Goal: Task Accomplishment & Management: Manage account settings

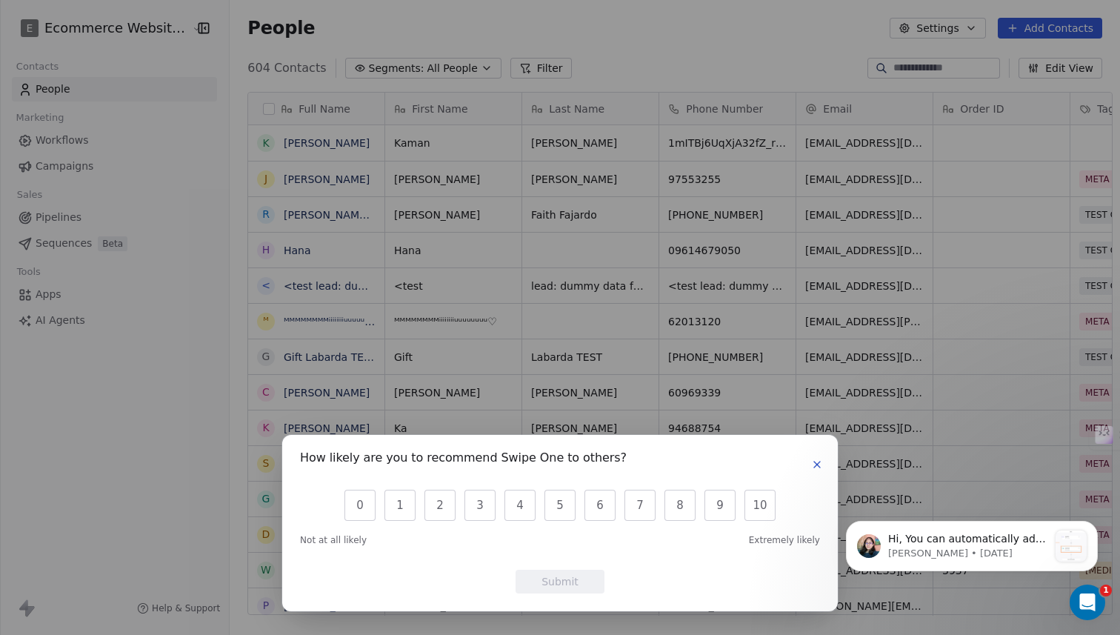
click at [830, 465] on div "How likely are you to recommend Swipe One to others? 0 1 2 3 4 5 6 7 8 9 10 Not…" at bounding box center [560, 523] width 556 height 176
click at [815, 465] on icon "button" at bounding box center [817, 465] width 12 height 12
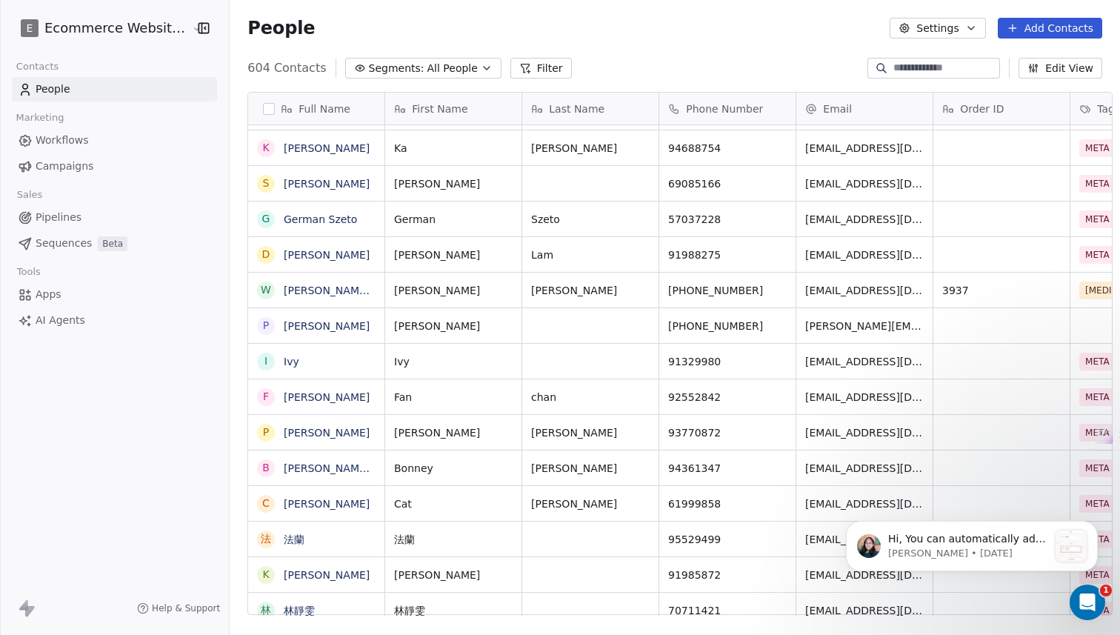
click at [89, 202] on div "Sales" at bounding box center [114, 194] width 205 height 21
click at [88, 211] on link "Pipelines" at bounding box center [114, 217] width 205 height 24
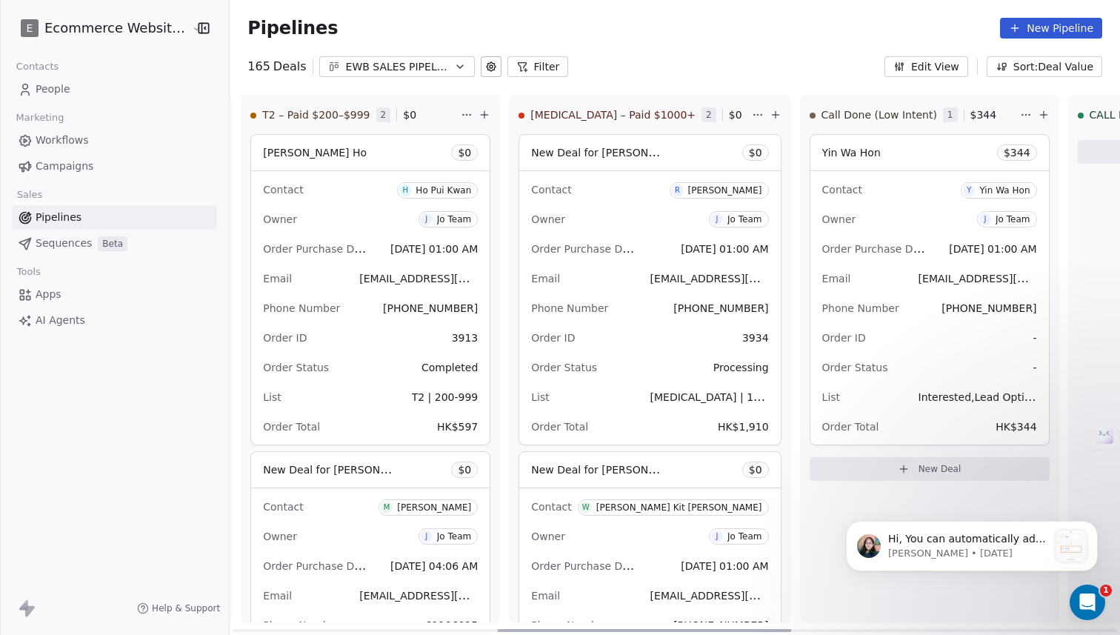
scroll to position [0, 825]
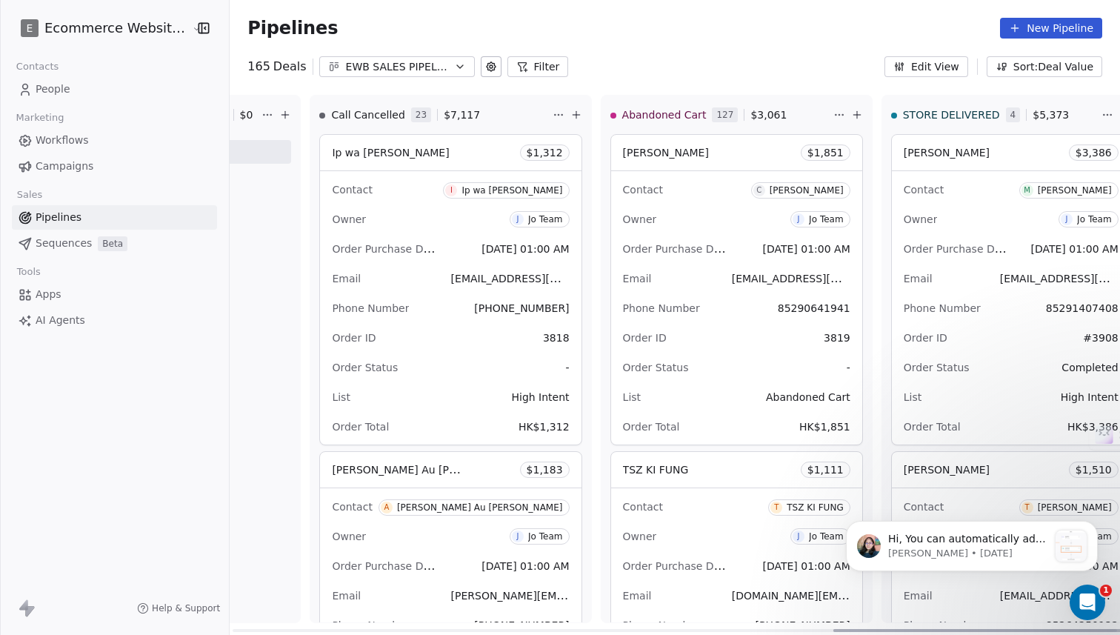
scroll to position [0, 1838]
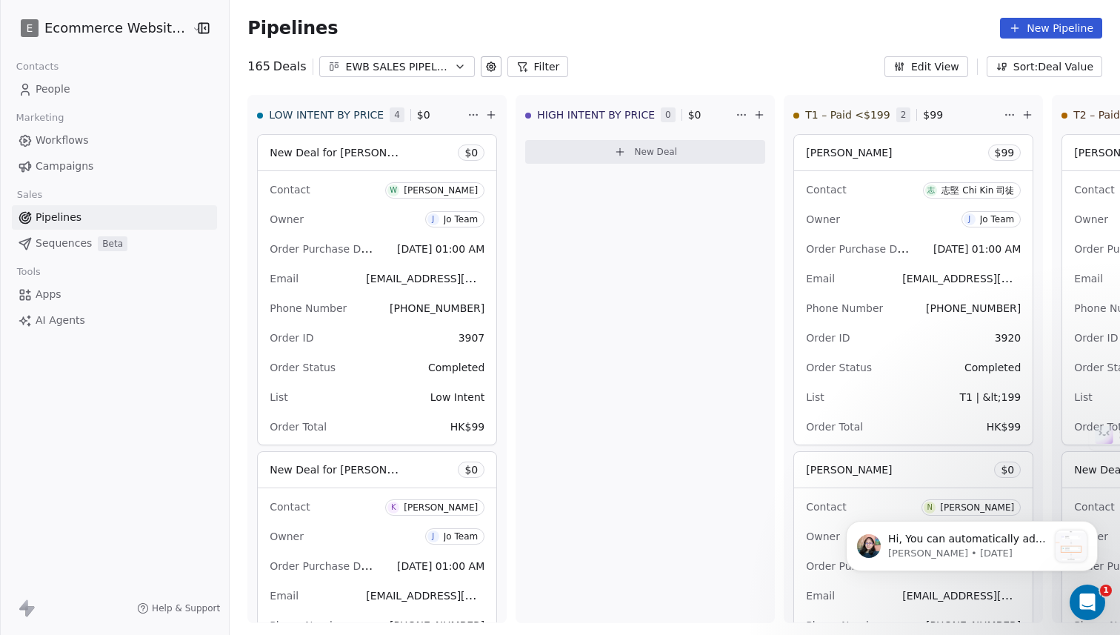
click at [346, 63] on div "EWB SALES PIPELINE 2025" at bounding box center [397, 67] width 102 height 16
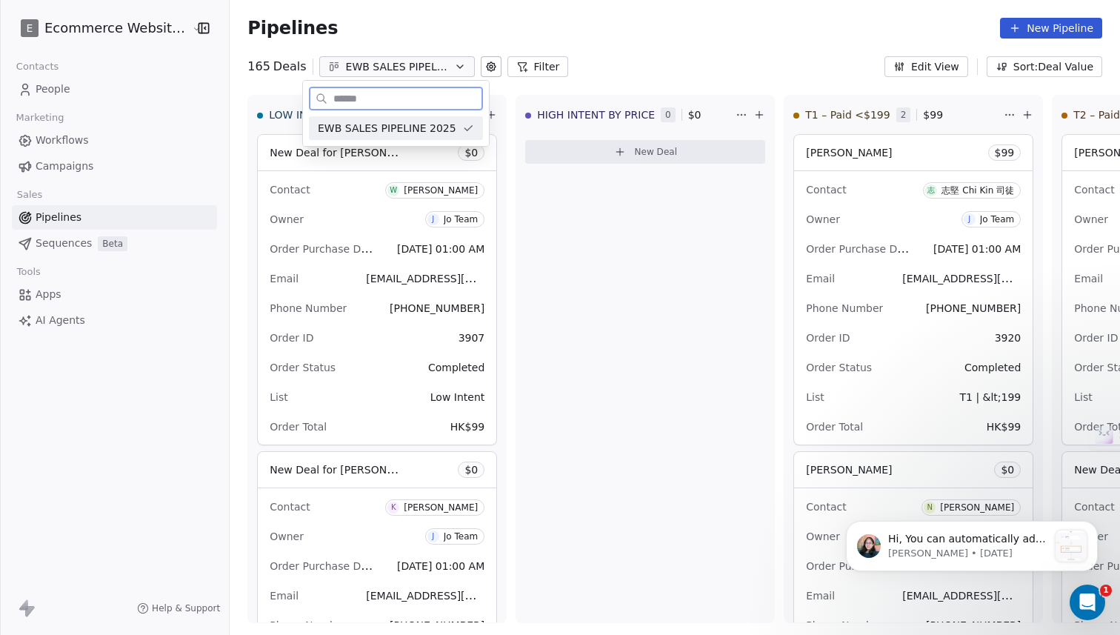
click at [370, 123] on span "EWB SALES PIPELINE 2025" at bounding box center [387, 129] width 139 height 16
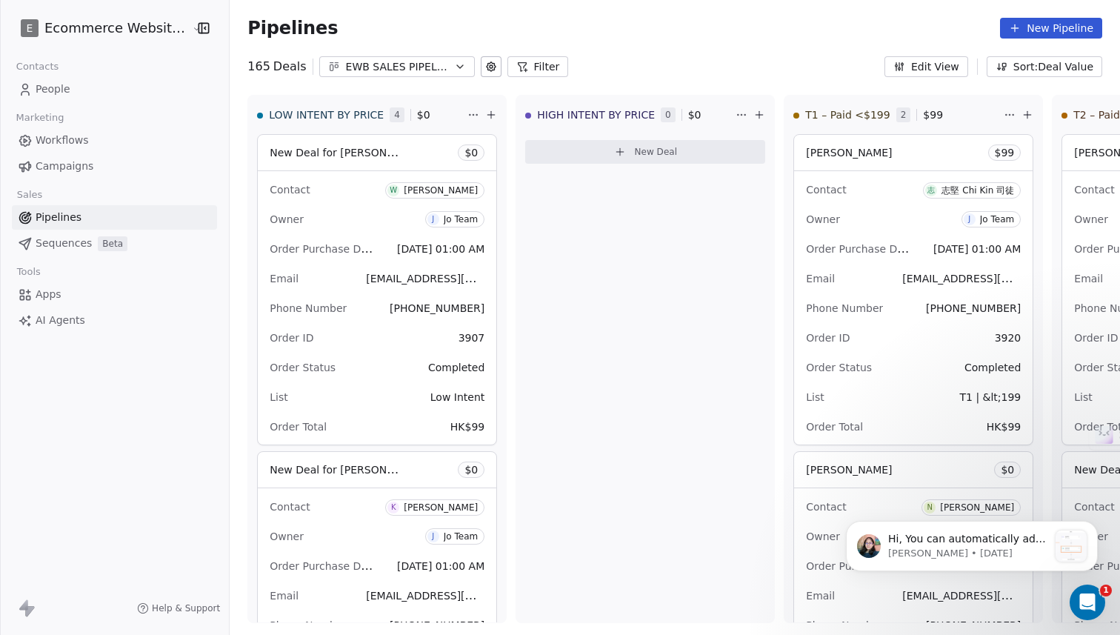
click at [63, 242] on span "Sequences" at bounding box center [64, 244] width 56 height 16
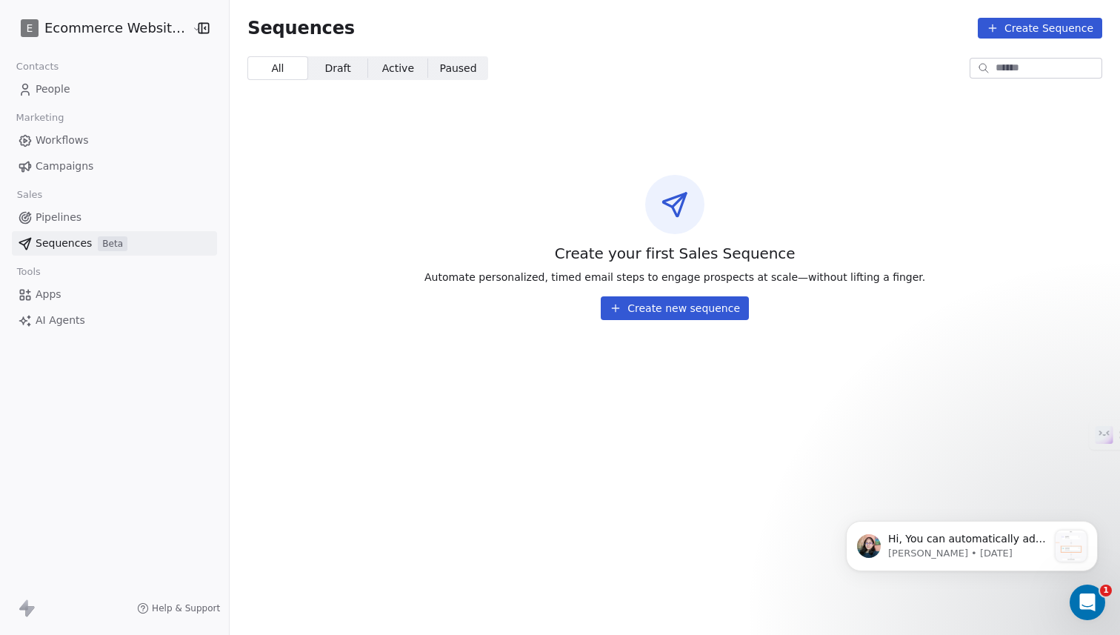
click at [74, 228] on link "Pipelines" at bounding box center [114, 217] width 205 height 24
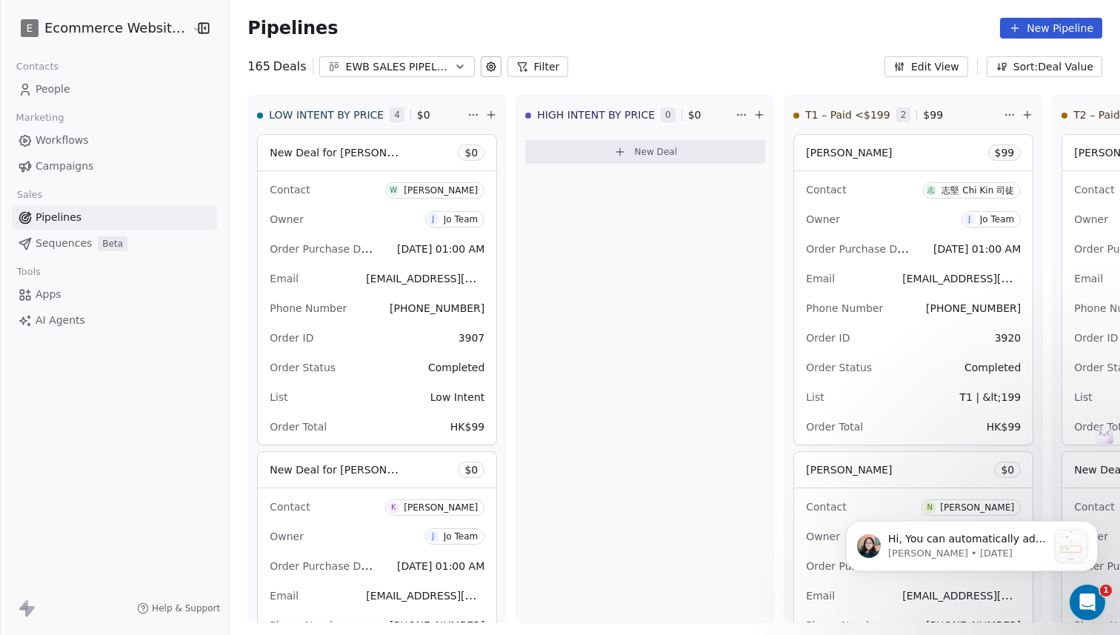
click at [64, 88] on span "People" at bounding box center [53, 90] width 35 height 16
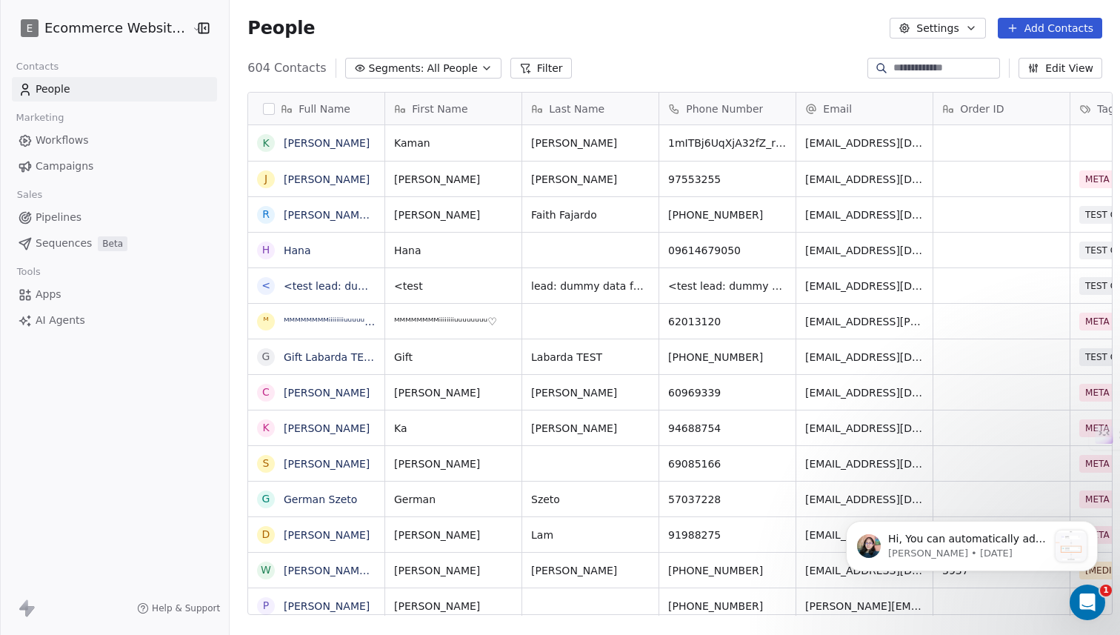
click at [439, 78] on div "604 Contacts Segments: All People Filter Edit View" at bounding box center [675, 68] width 891 height 24
click at [449, 70] on span "All People" at bounding box center [453, 69] width 50 height 16
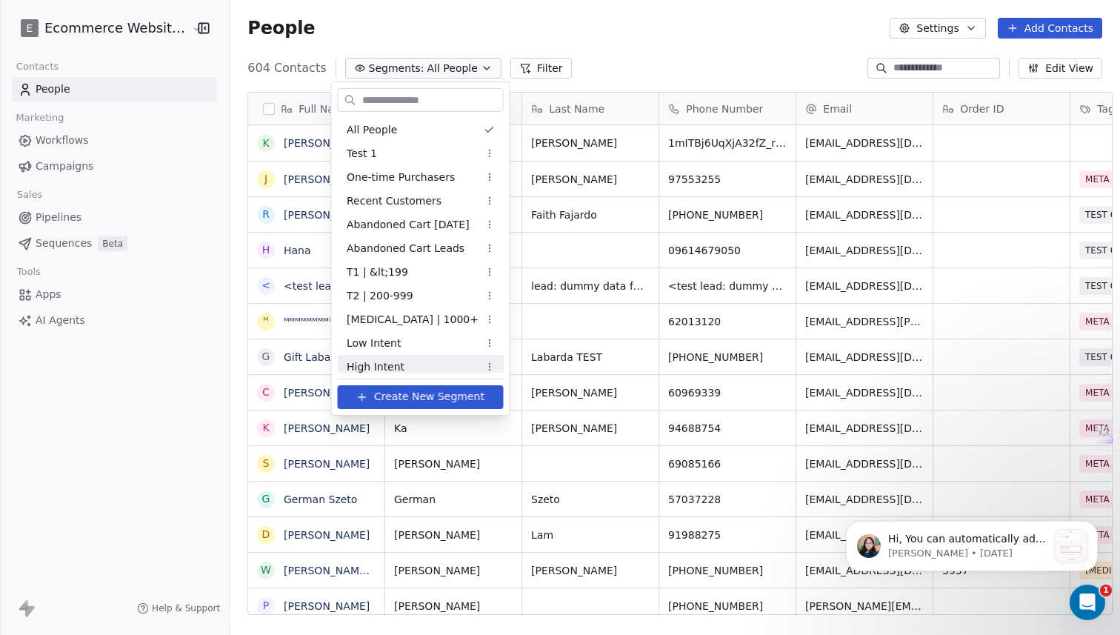
click at [464, 359] on div "High Intent" at bounding box center [421, 367] width 166 height 24
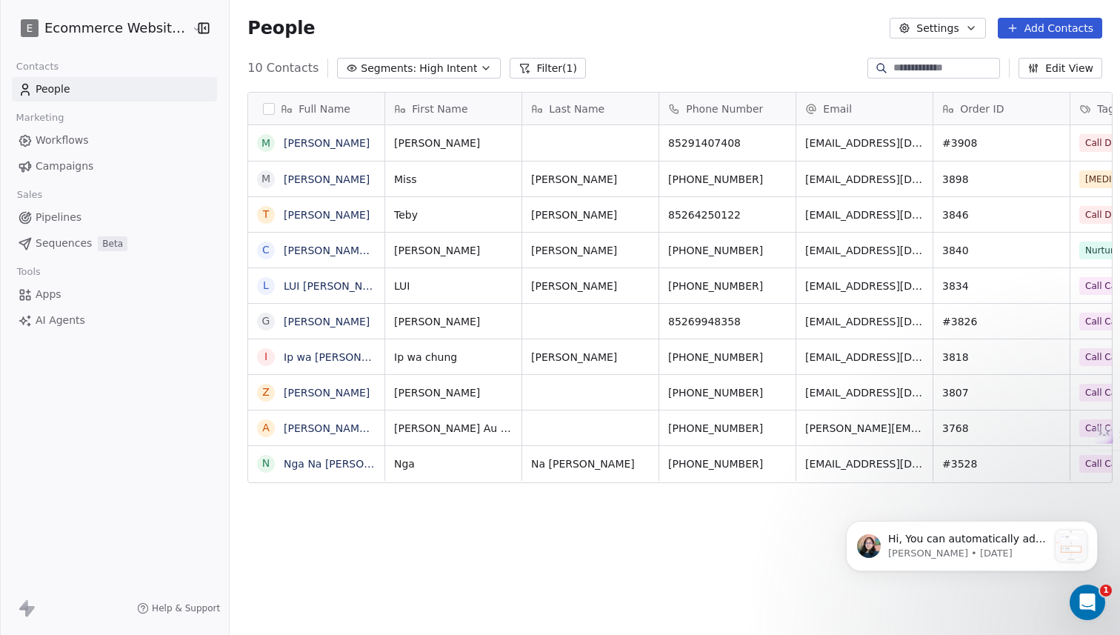
scroll to position [559, 901]
click at [433, 74] on span "High Intent" at bounding box center [448, 69] width 58 height 16
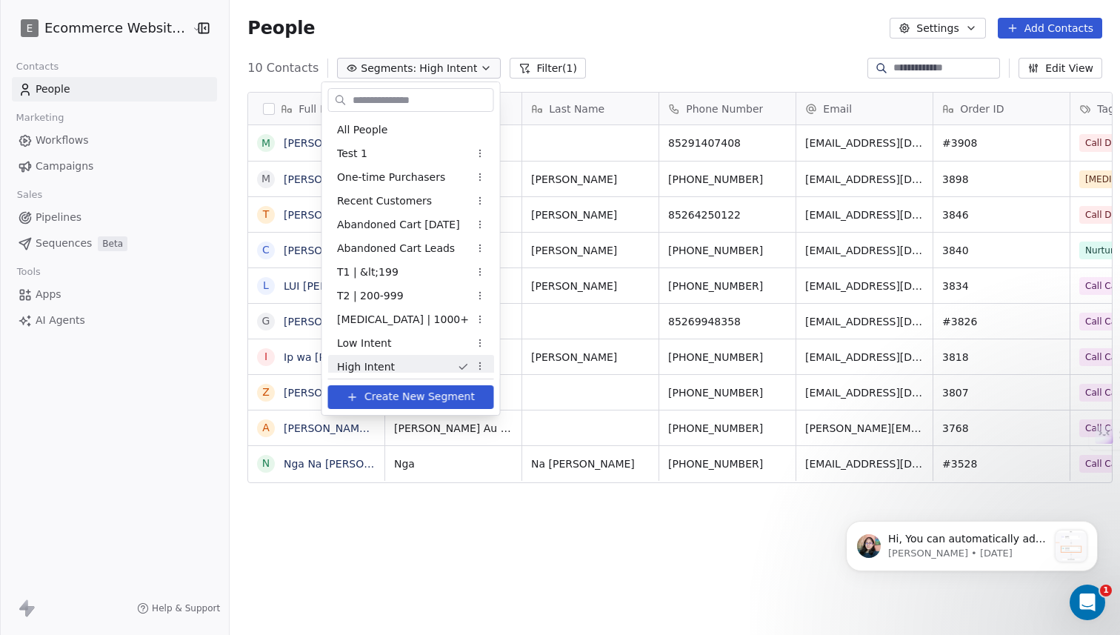
scroll to position [6, 0]
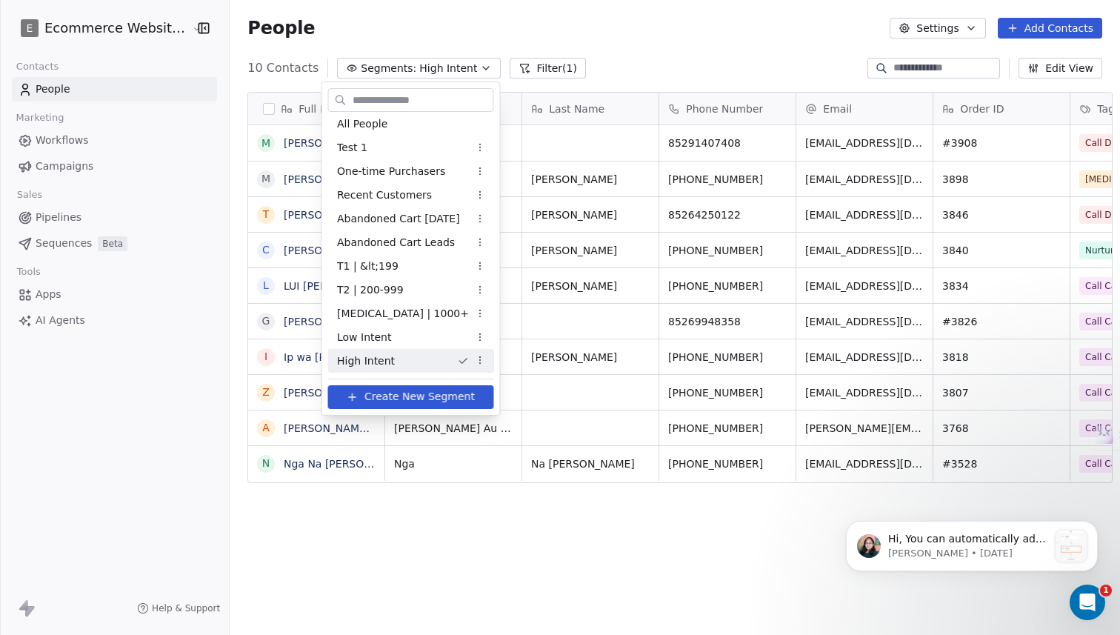
click at [651, 63] on html "E Ecommerce Website Builder Contacts People Marketing Workflows Campaigns Sales…" at bounding box center [560, 317] width 1120 height 635
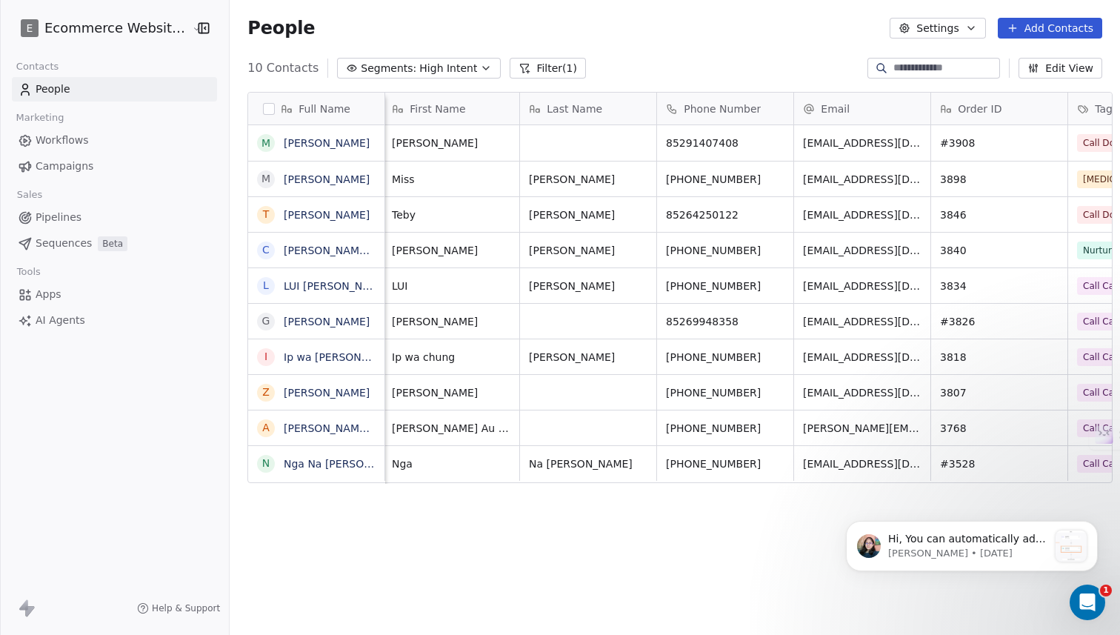
scroll to position [0, 0]
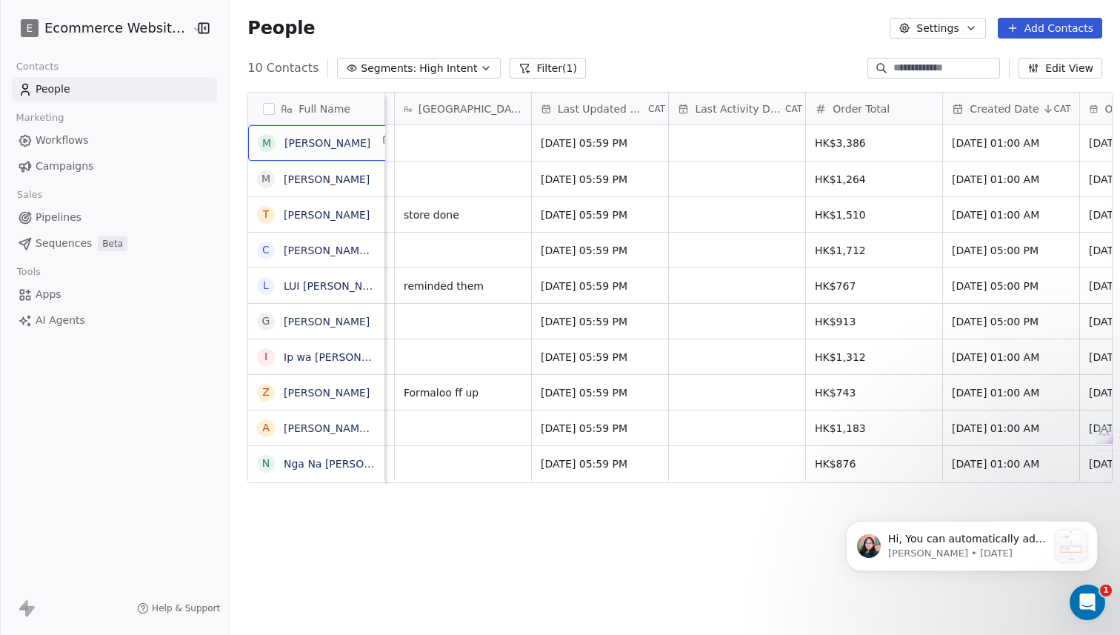
scroll to position [0, 1045]
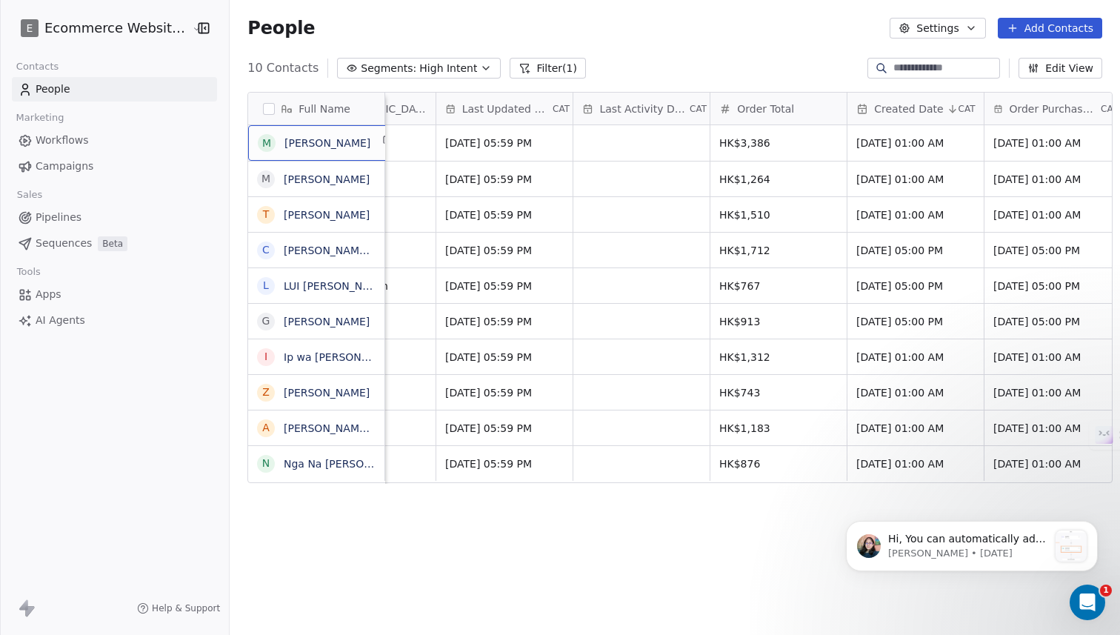
click at [427, 64] on span "High Intent" at bounding box center [448, 69] width 58 height 16
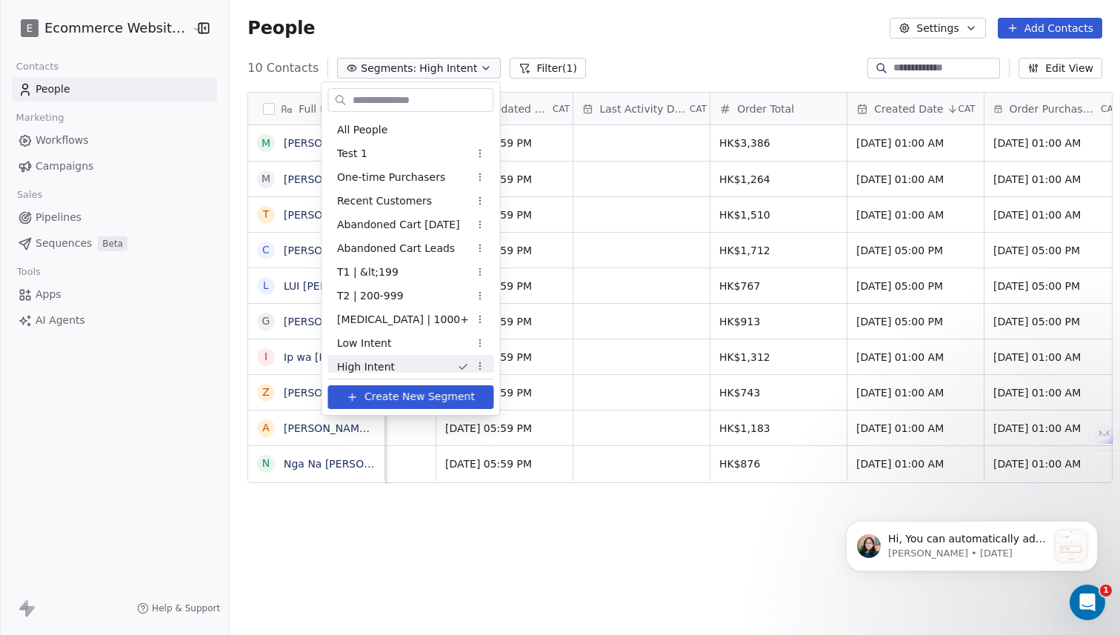
scroll to position [6, 0]
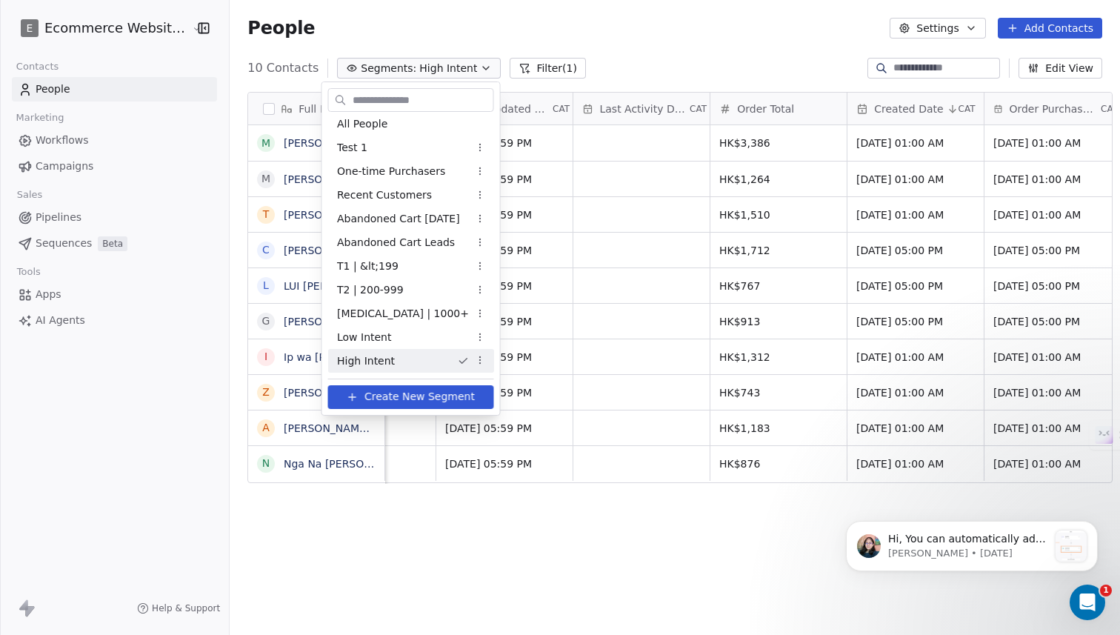
click at [682, 262] on html "E Ecommerce Website Builder Contacts People Marketing Workflows Campaigns Sales…" at bounding box center [560, 317] width 1120 height 635
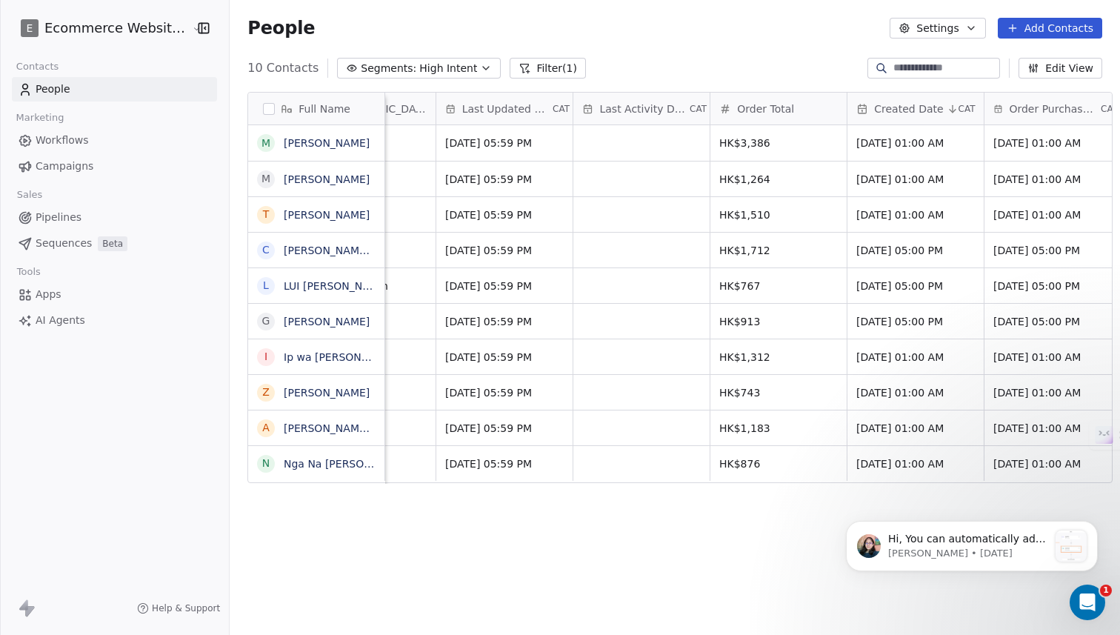
click at [396, 50] on div "People Settings Add Contacts" at bounding box center [675, 28] width 891 height 56
click at [396, 61] on span "Segments:" at bounding box center [389, 69] width 56 height 16
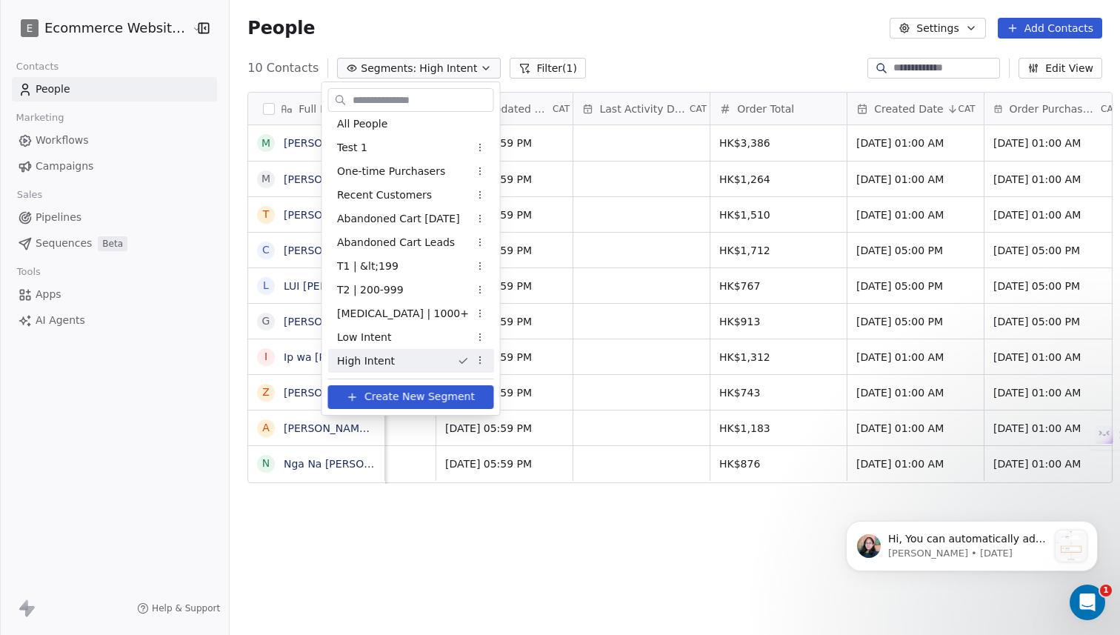
click at [384, 39] on html "E Ecommerce Website Builder Contacts People Marketing Workflows Campaigns Sales…" at bounding box center [560, 317] width 1120 height 635
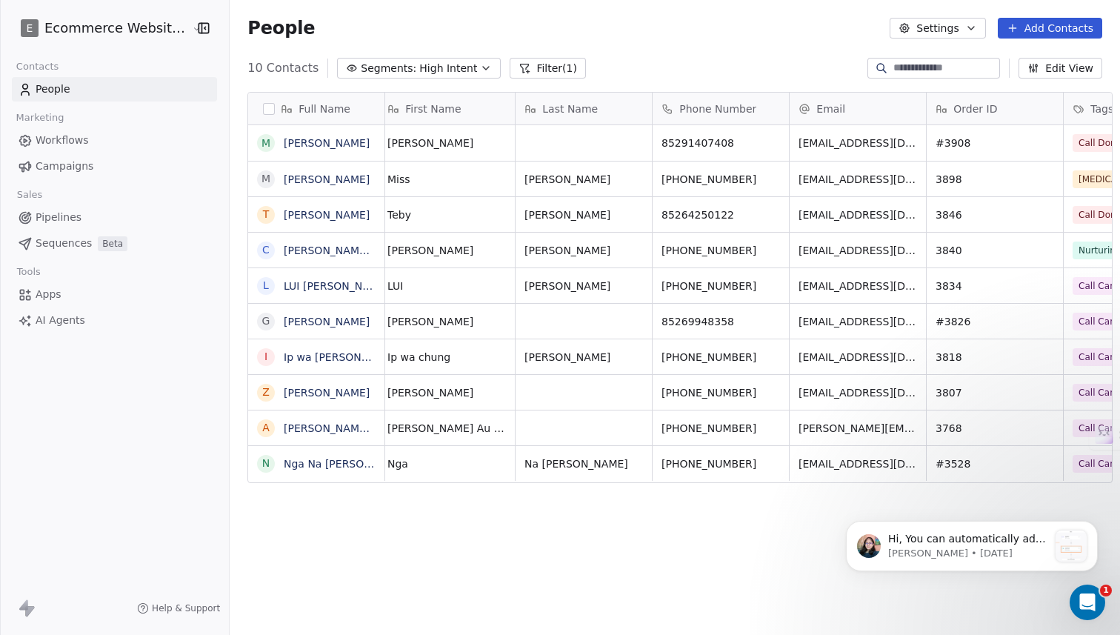
scroll to position [0, 0]
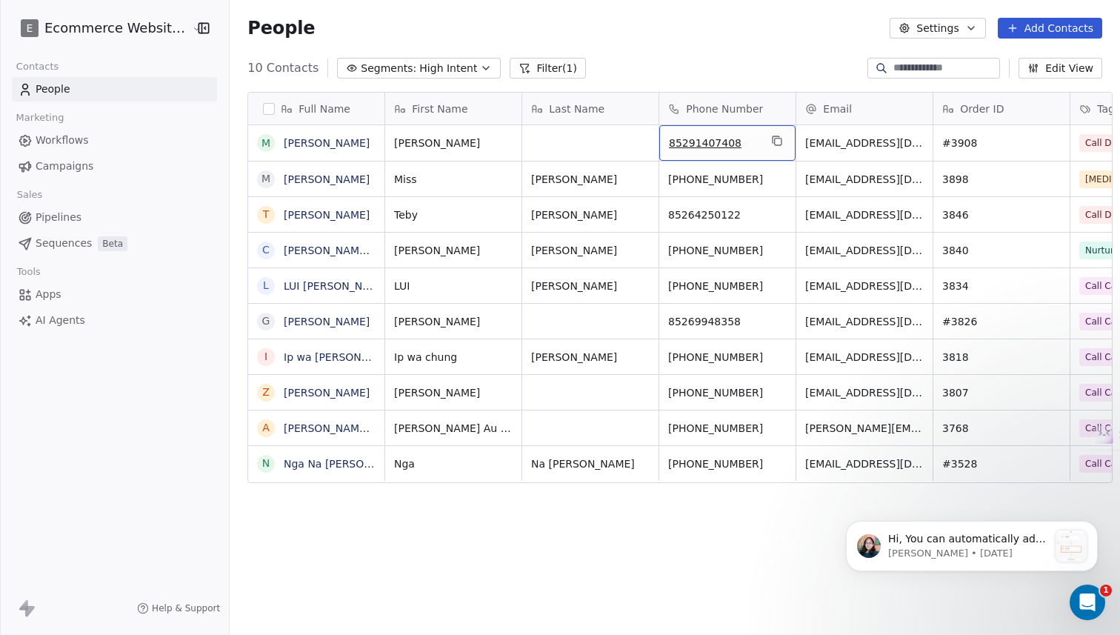
click at [670, 144] on span "85291407408" at bounding box center [714, 143] width 90 height 15
click at [659, 144] on div "85291407408" at bounding box center [727, 143] width 136 height 36
click at [659, 143] on div "85291407408" at bounding box center [727, 143] width 136 height 36
click at [669, 138] on span "85291407408" at bounding box center [714, 143] width 90 height 15
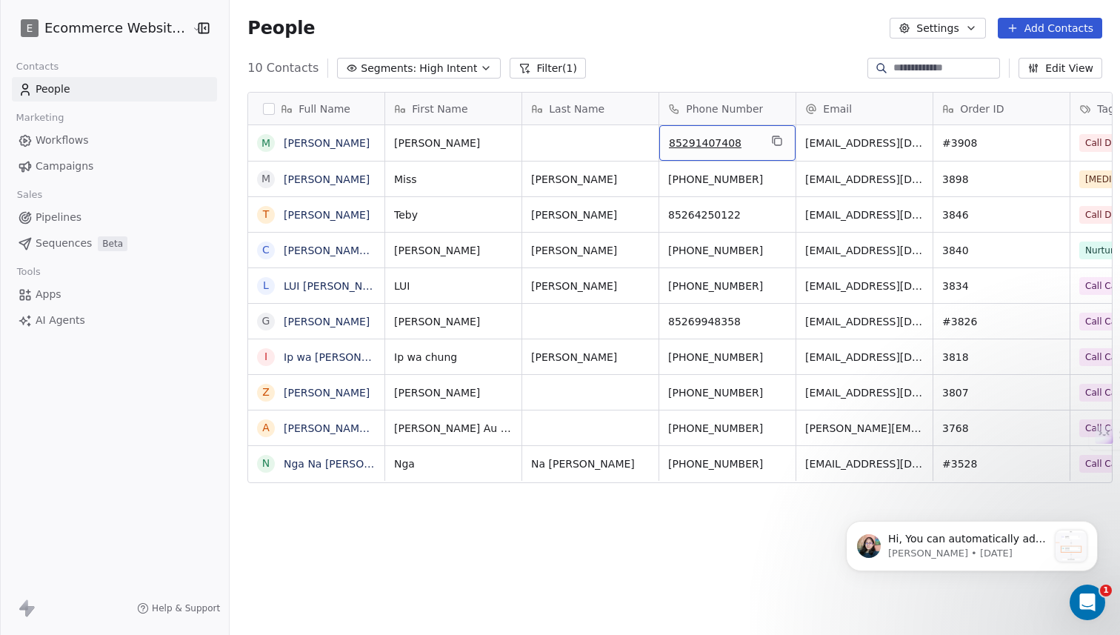
click at [669, 138] on span "85291407408" at bounding box center [714, 143] width 90 height 15
type input "**********"
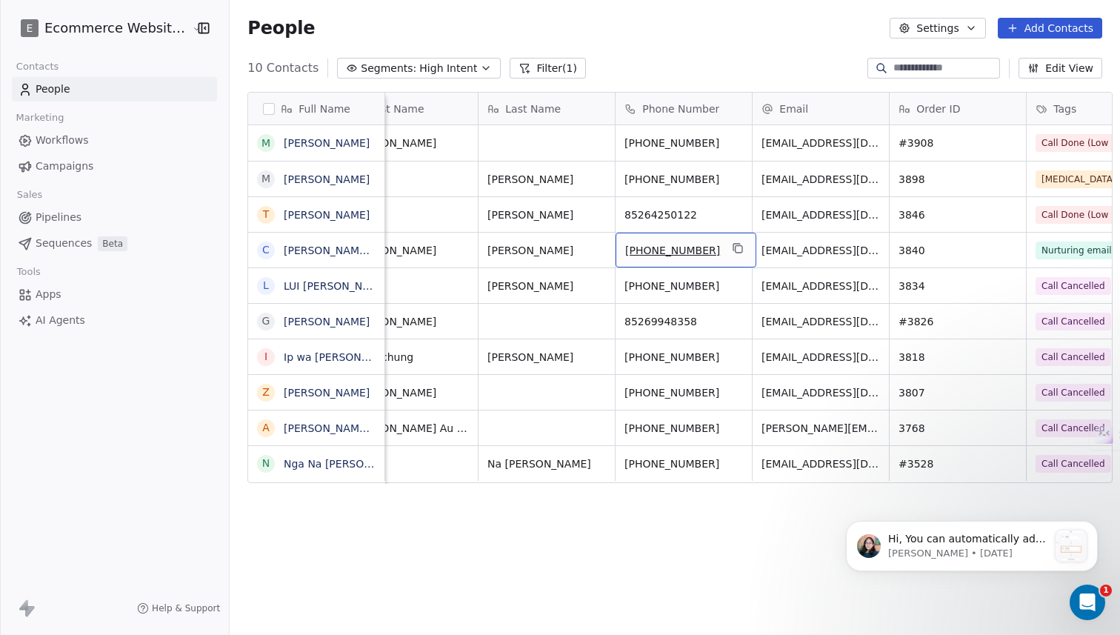
scroll to position [0, 66]
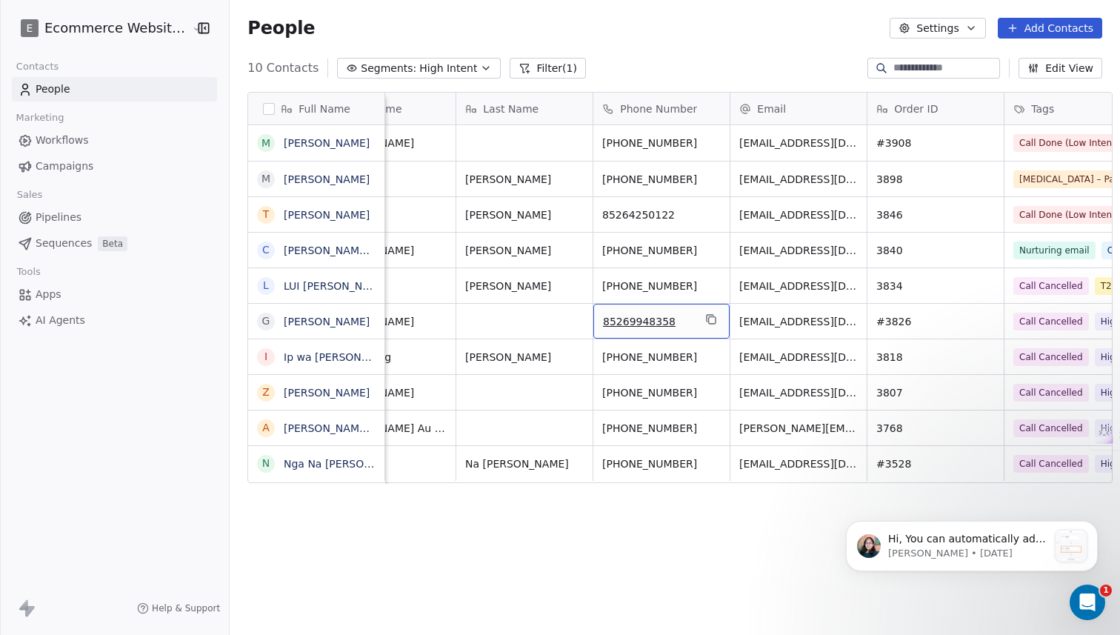
click at [659, 320] on span "85269948358" at bounding box center [648, 321] width 90 height 15
click at [593, 320] on input "**********" at bounding box center [651, 322] width 130 height 30
type input "**********"
